Goal: Find specific page/section: Find specific page/section

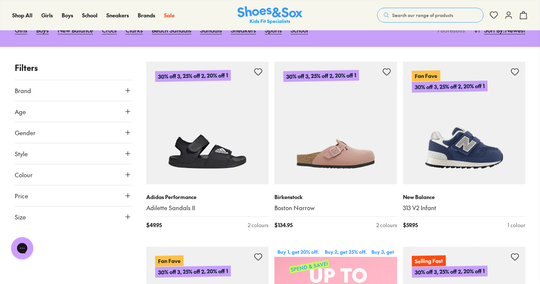
scroll to position [192, 0]
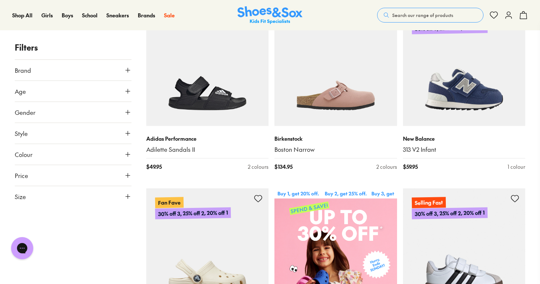
click at [423, 16] on span "Search our range of products" at bounding box center [422, 15] width 61 height 7
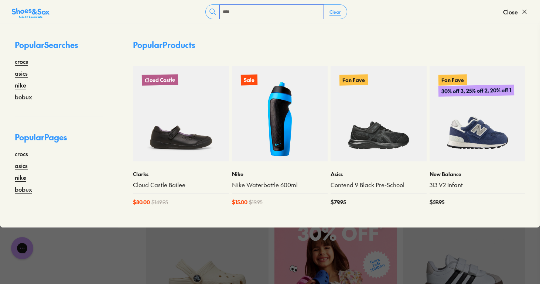
type input "****"
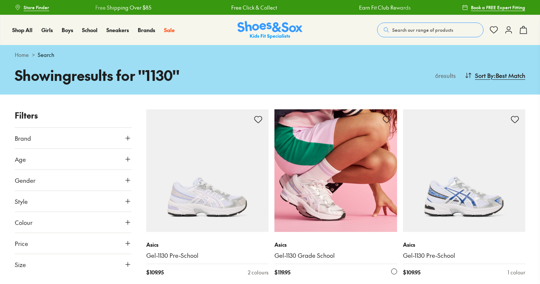
scroll to position [96, 0]
